Goal: Navigation & Orientation: Find specific page/section

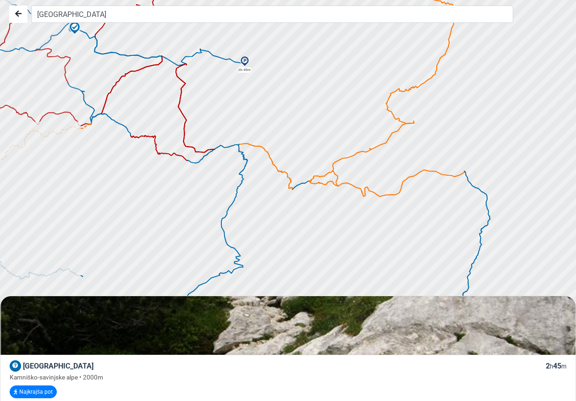
drag, startPoint x: 373, startPoint y: 189, endPoint x: 462, endPoint y: 71, distance: 147.1
click at [464, 70] on div at bounding box center [329, 163] width 699 height 481
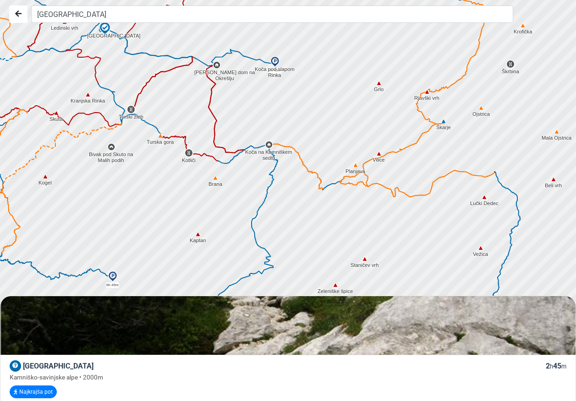
drag, startPoint x: 311, startPoint y: 233, endPoint x: 341, endPoint y: 241, distance: 31.3
click at [341, 241] on div at bounding box center [291, 200] width 699 height 481
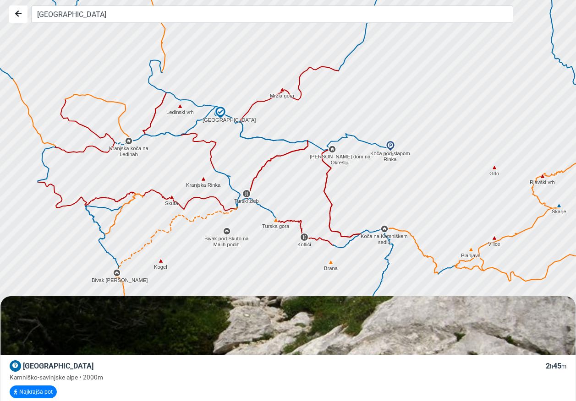
drag, startPoint x: 259, startPoint y: 195, endPoint x: 378, endPoint y: 282, distance: 147.4
click at [378, 282] on div at bounding box center [581, 218] width 699 height 481
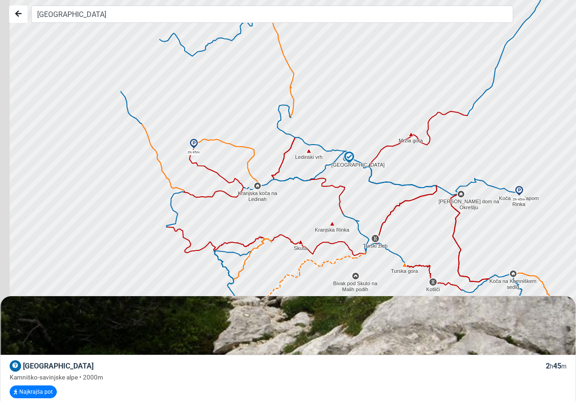
drag, startPoint x: 266, startPoint y: 238, endPoint x: 400, endPoint y: 286, distance: 142.7
click at [400, 286] on div at bounding box center [359, 225] width 699 height 481
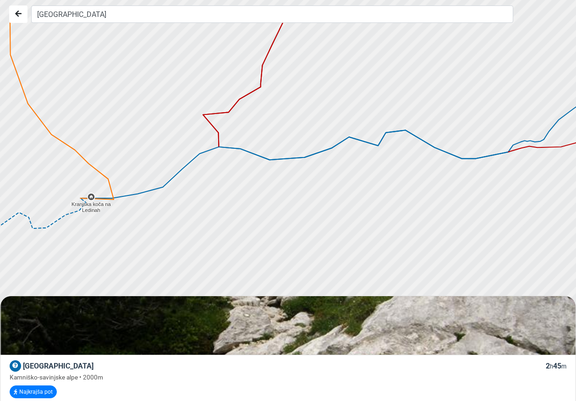
drag, startPoint x: 288, startPoint y: 166, endPoint x: 312, endPoint y: 266, distance: 102.7
click at [312, 266] on div at bounding box center [295, 211] width 699 height 481
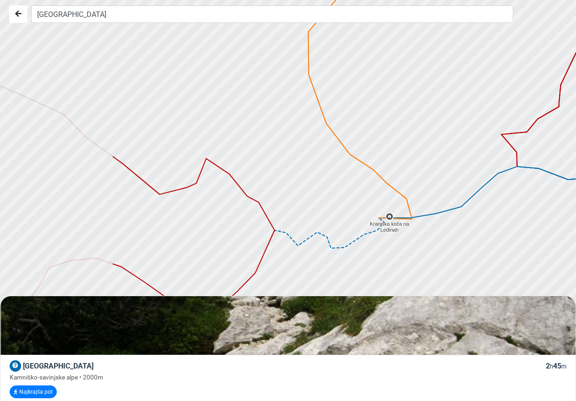
drag, startPoint x: 231, startPoint y: 242, endPoint x: 512, endPoint y: 219, distance: 282.2
click at [512, 219] on div at bounding box center [291, 200] width 699 height 481
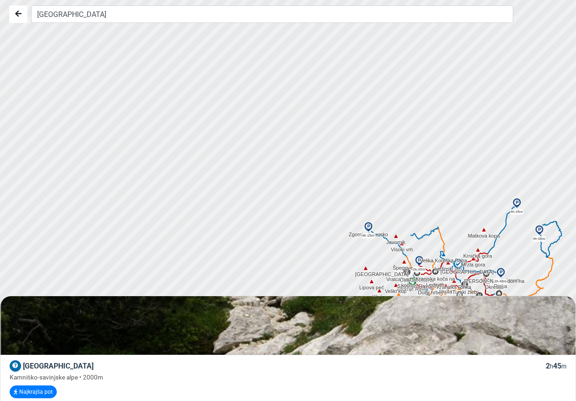
drag, startPoint x: 223, startPoint y: 201, endPoint x: 304, endPoint y: 242, distance: 91.2
click at [304, 242] on div at bounding box center [291, 200] width 699 height 481
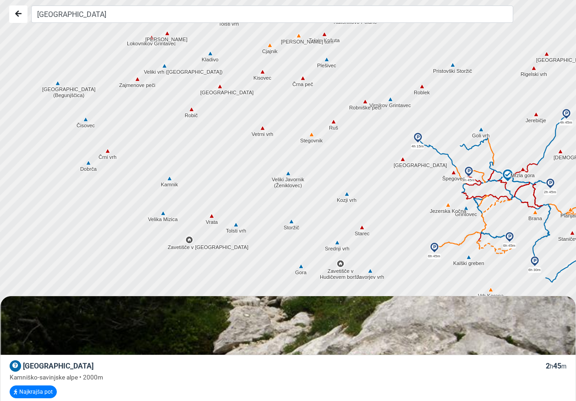
drag, startPoint x: 286, startPoint y: 142, endPoint x: 334, endPoint y: 58, distance: 97.3
click at [335, 52] on div at bounding box center [291, 198] width 699 height 481
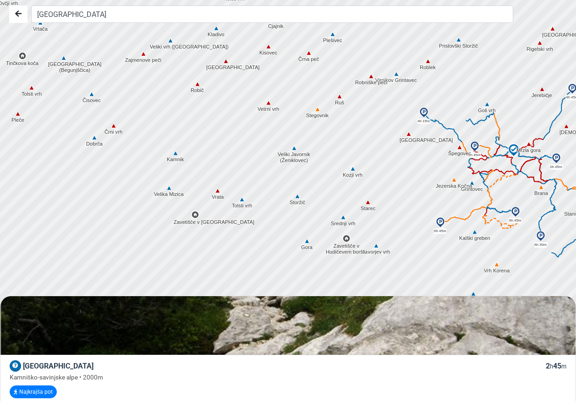
drag, startPoint x: 291, startPoint y: 217, endPoint x: 297, endPoint y: 190, distance: 27.3
click at [297, 190] on div at bounding box center [291, 200] width 699 height 481
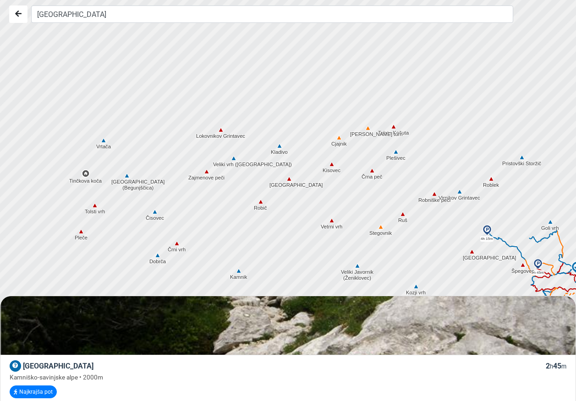
drag, startPoint x: 174, startPoint y: 132, endPoint x: 238, endPoint y: 227, distance: 114.9
click at [238, 250] on div at bounding box center [291, 200] width 699 height 481
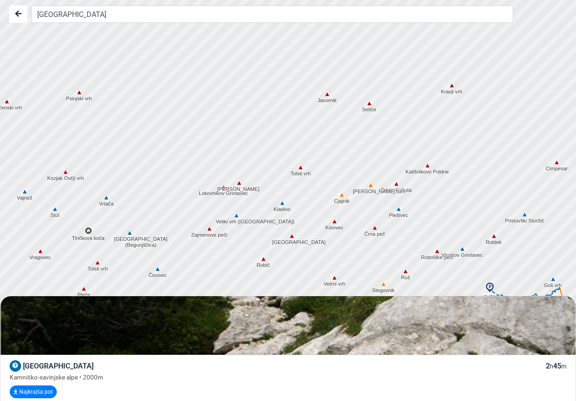
drag, startPoint x: 232, startPoint y: 208, endPoint x: 235, endPoint y: 250, distance: 42.7
click at [235, 250] on div at bounding box center [291, 200] width 699 height 481
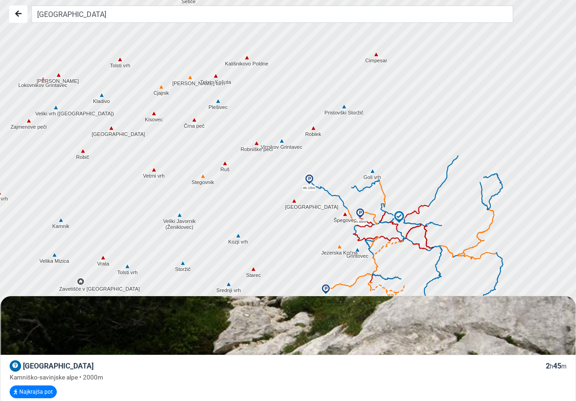
drag, startPoint x: 182, startPoint y: 189, endPoint x: 105, endPoint y: 142, distance: 90.4
click at [97, 140] on div at bounding box center [276, 195] width 699 height 481
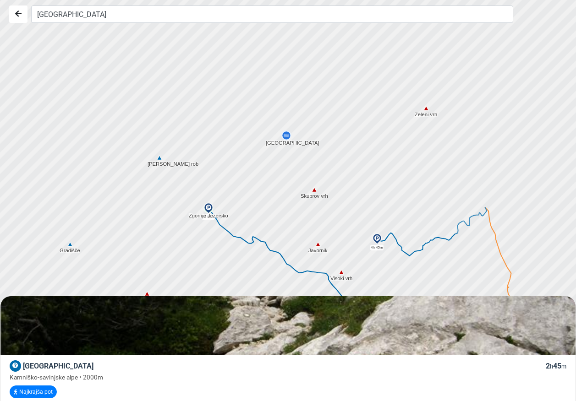
drag, startPoint x: 311, startPoint y: 156, endPoint x: 182, endPoint y: 260, distance: 166.5
click at [182, 260] on div at bounding box center [286, 205] width 699 height 481
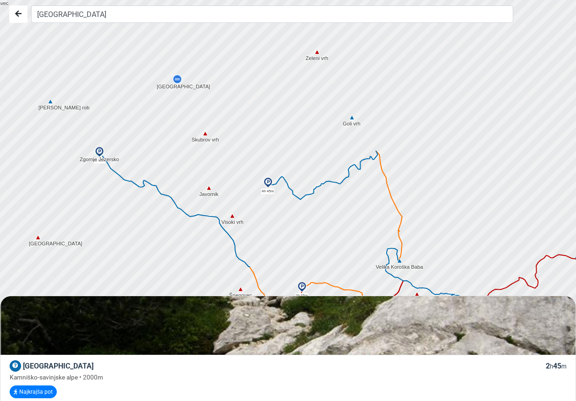
drag, startPoint x: 290, startPoint y: 169, endPoint x: 180, endPoint y: 113, distance: 124.4
click at [180, 113] on div at bounding box center [291, 200] width 699 height 481
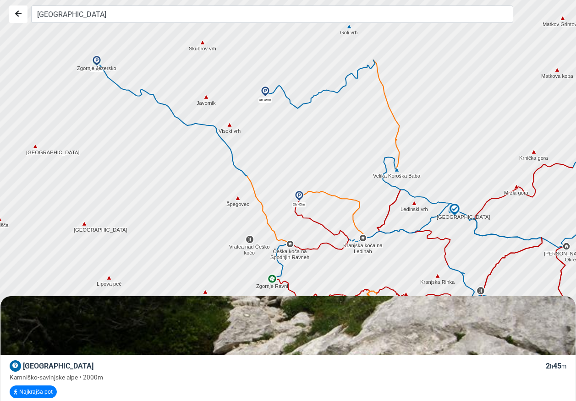
drag, startPoint x: 333, startPoint y: 242, endPoint x: 330, endPoint y: 150, distance: 92.1
click at [330, 150] on div at bounding box center [291, 200] width 699 height 481
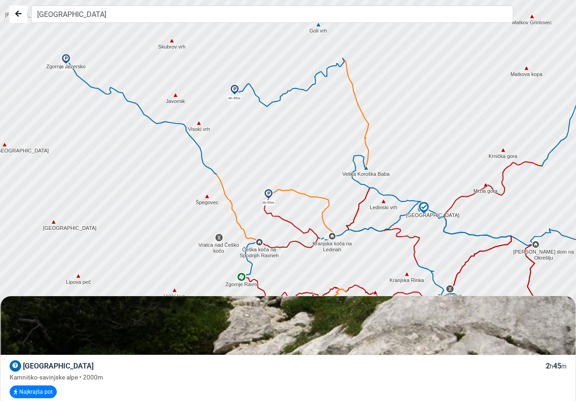
drag, startPoint x: 327, startPoint y: 196, endPoint x: 293, endPoint y: 194, distance: 34.4
click at [293, 194] on icon at bounding box center [291, 193] width 46 height 7
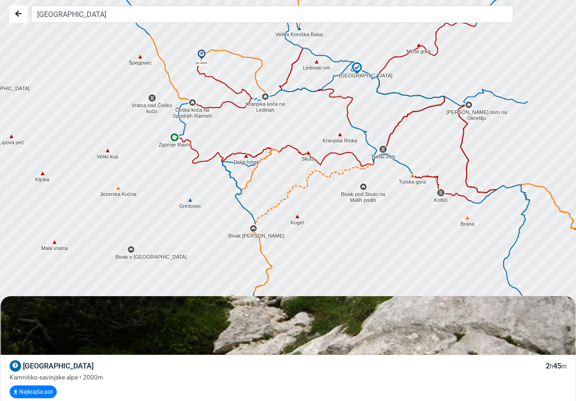
drag, startPoint x: 383, startPoint y: 219, endPoint x: 315, endPoint y: 76, distance: 158.0
click at [316, 76] on div at bounding box center [291, 200] width 699 height 481
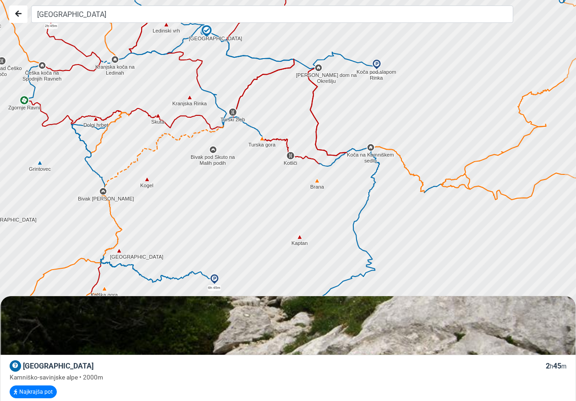
drag, startPoint x: 384, startPoint y: 216, endPoint x: 234, endPoint y: 178, distance: 154.7
click at [234, 178] on div at bounding box center [291, 200] width 699 height 481
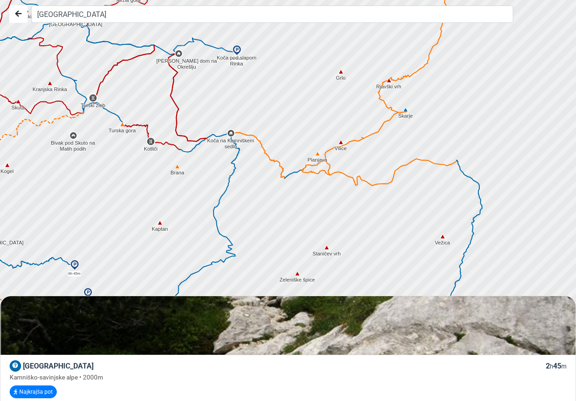
drag, startPoint x: 371, startPoint y: 136, endPoint x: 250, endPoint y: 114, distance: 123.0
click at [250, 114] on div at bounding box center [291, 200] width 699 height 481
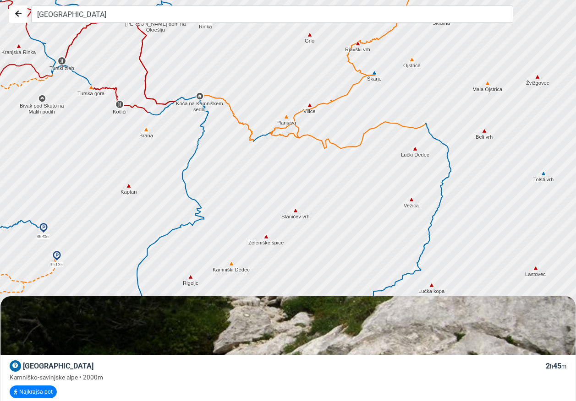
drag, startPoint x: 332, startPoint y: 195, endPoint x: 301, endPoint y: 156, distance: 50.2
click at [301, 156] on div at bounding box center [291, 200] width 699 height 481
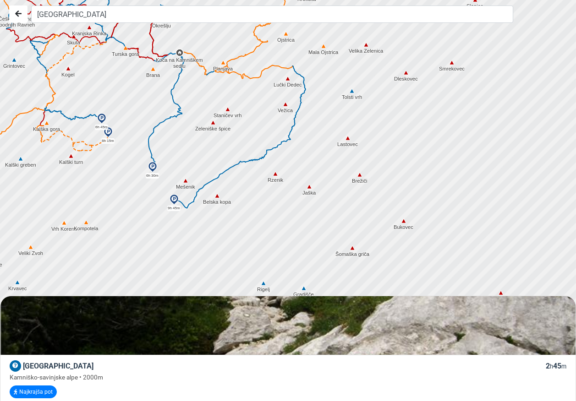
drag, startPoint x: 410, startPoint y: 231, endPoint x: 339, endPoint y: 155, distance: 104.3
click at [339, 155] on div at bounding box center [290, 197] width 699 height 481
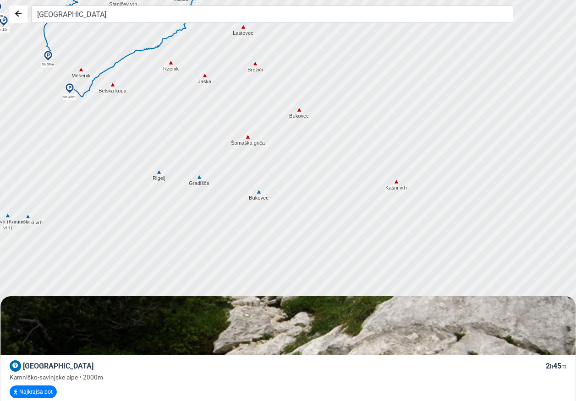
drag, startPoint x: 399, startPoint y: 249, endPoint x: 294, endPoint y: 139, distance: 152.3
click at [294, 139] on div at bounding box center [291, 200] width 699 height 481
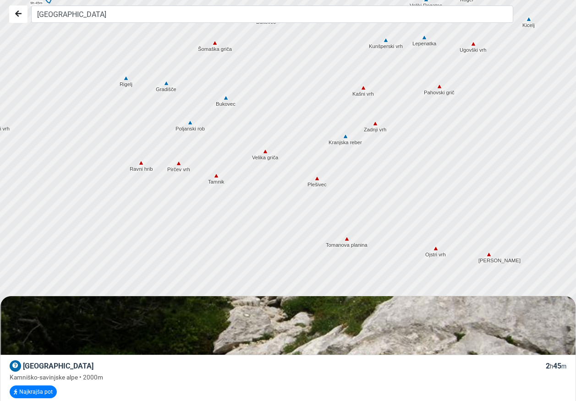
drag, startPoint x: 348, startPoint y: 190, endPoint x: 325, endPoint y: 119, distance: 74.7
click at [325, 119] on div at bounding box center [291, 199] width 699 height 481
